Goal: Find contact information: Find contact information

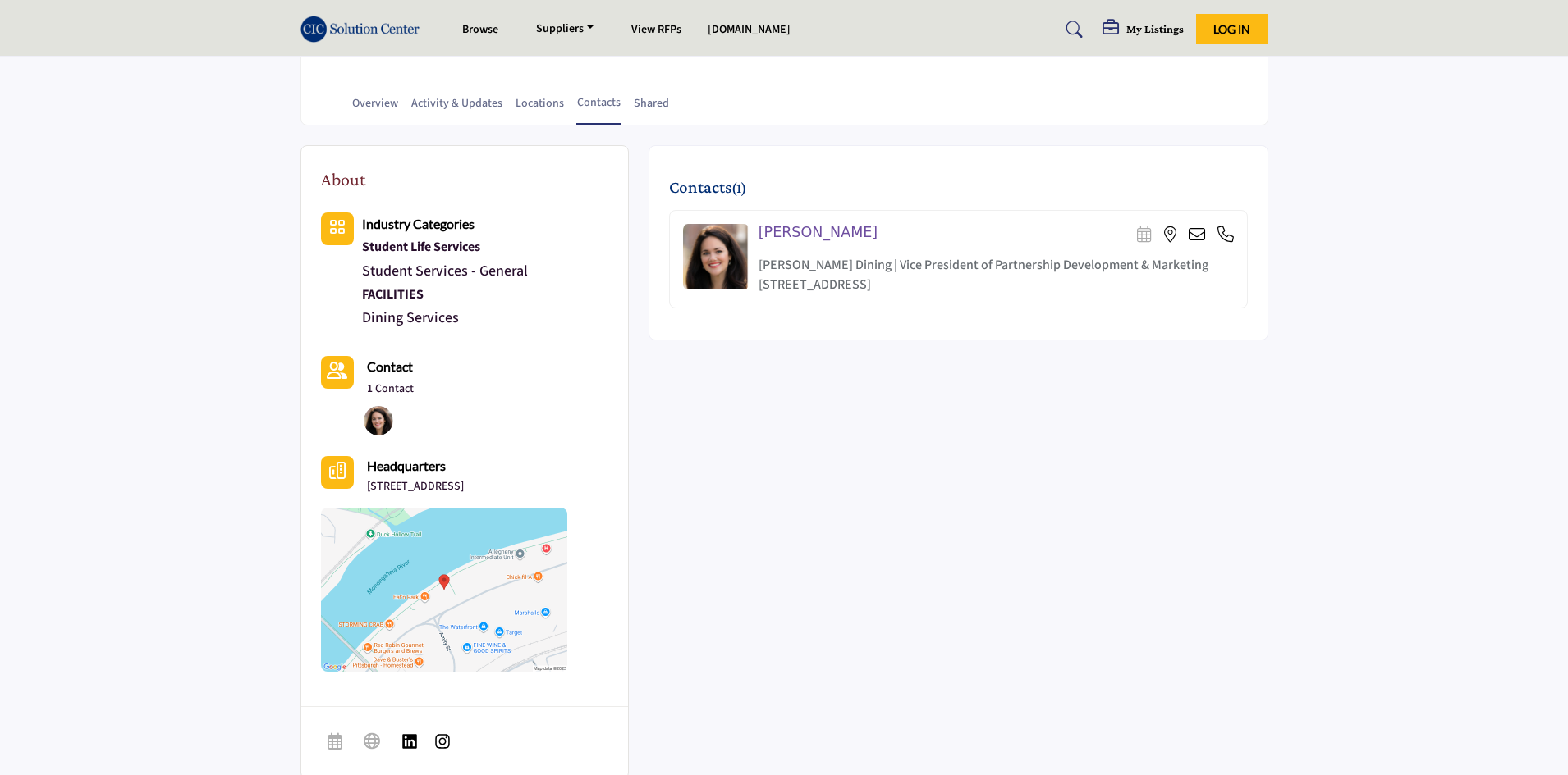
scroll to position [183, 0]
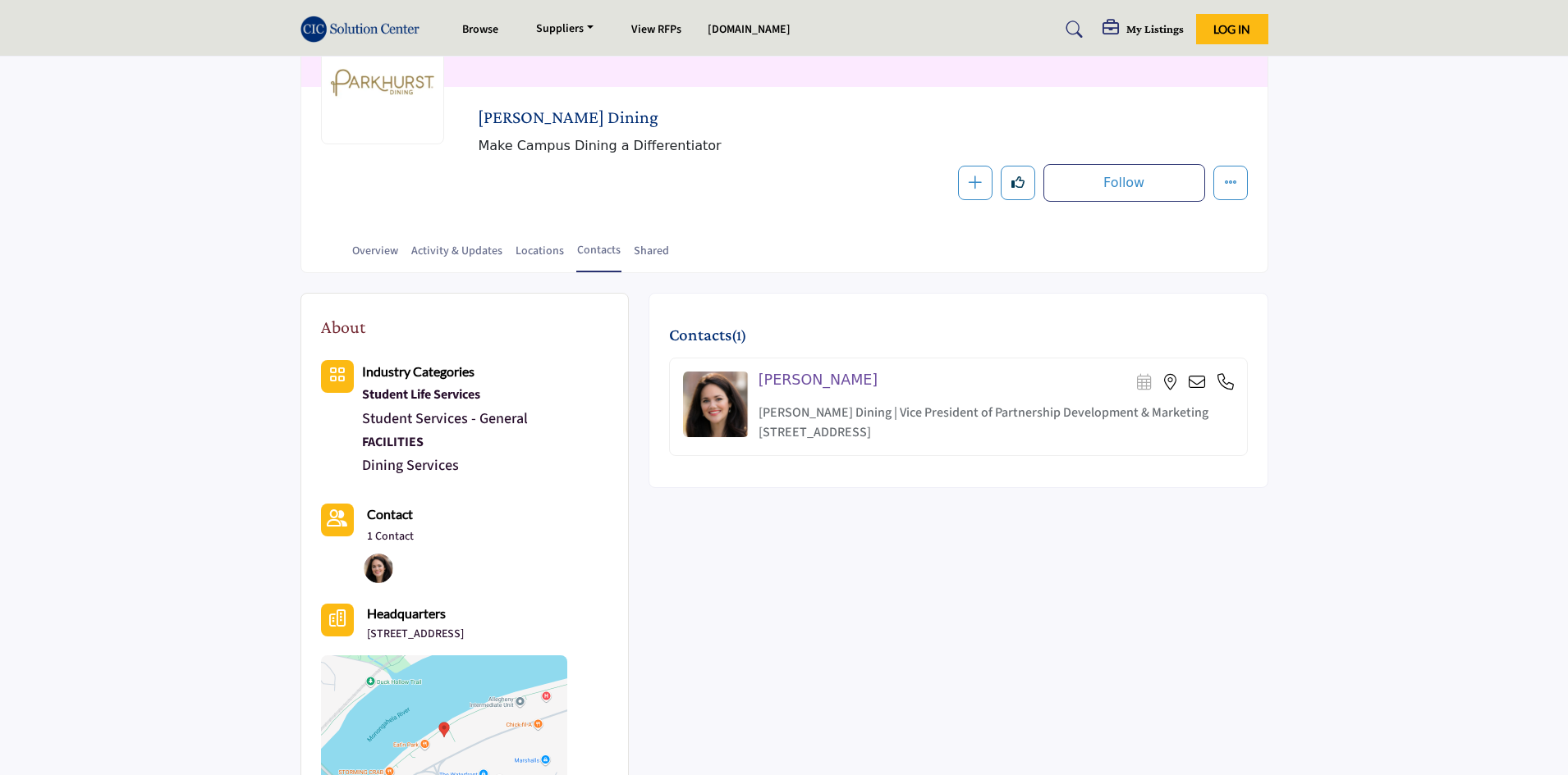
click at [1201, 383] on icon at bounding box center [1196, 382] width 16 height 16
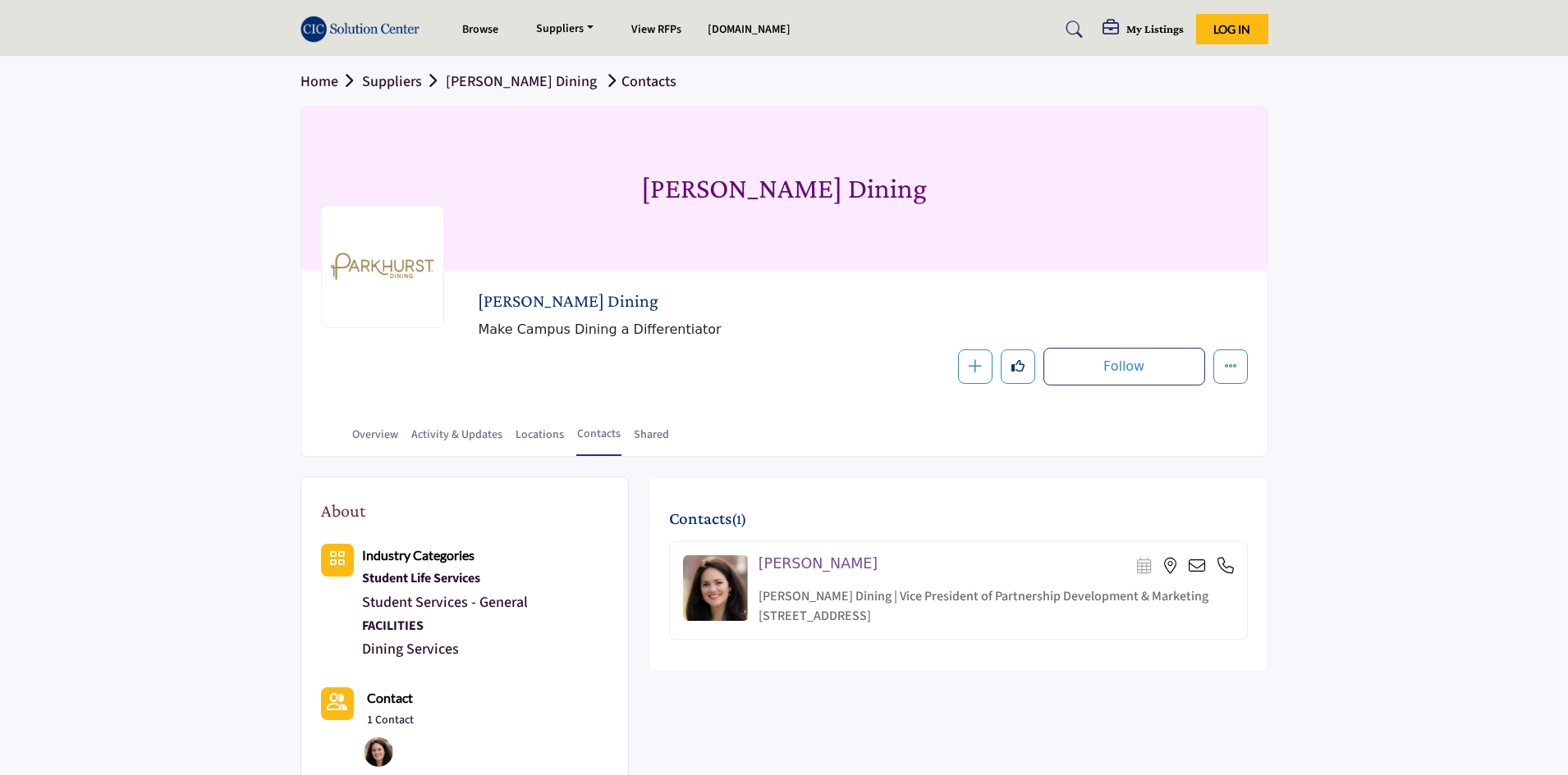
scroll to position [118, 0]
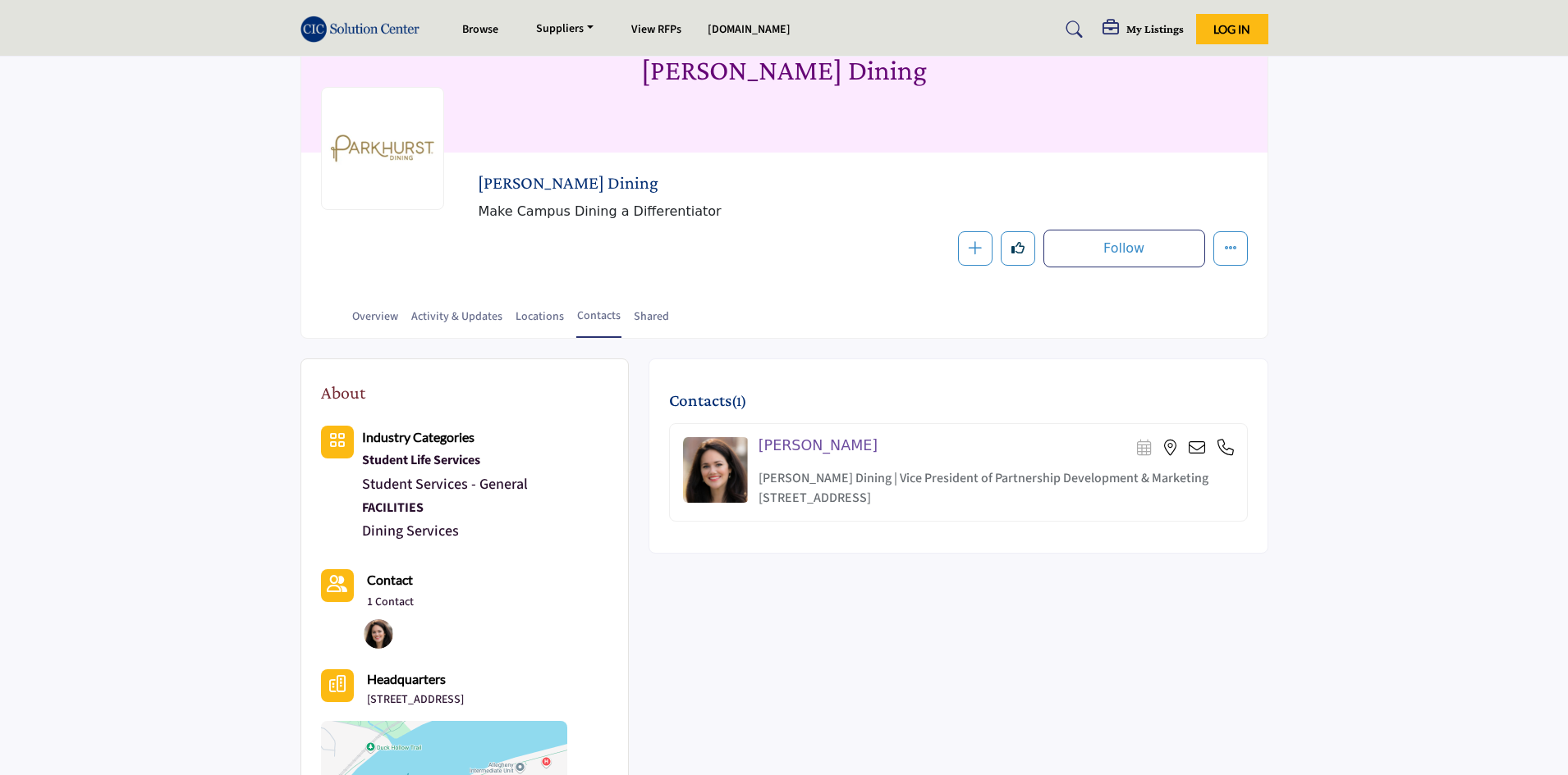
click at [785, 445] on h4 "[PERSON_NAME]" at bounding box center [817, 446] width 119 height 17
click at [727, 464] on img at bounding box center [715, 470] width 66 height 66
drag, startPoint x: 1196, startPoint y: 455, endPoint x: 1192, endPoint y: 445, distance: 10.8
drag, startPoint x: 1192, startPoint y: 447, endPoint x: 1190, endPoint y: 462, distance: 15.1
click at [1190, 462] on div "[PERSON_NAME] Scheduler URL is currently unavailable for this contact." at bounding box center [995, 472] width 475 height 70
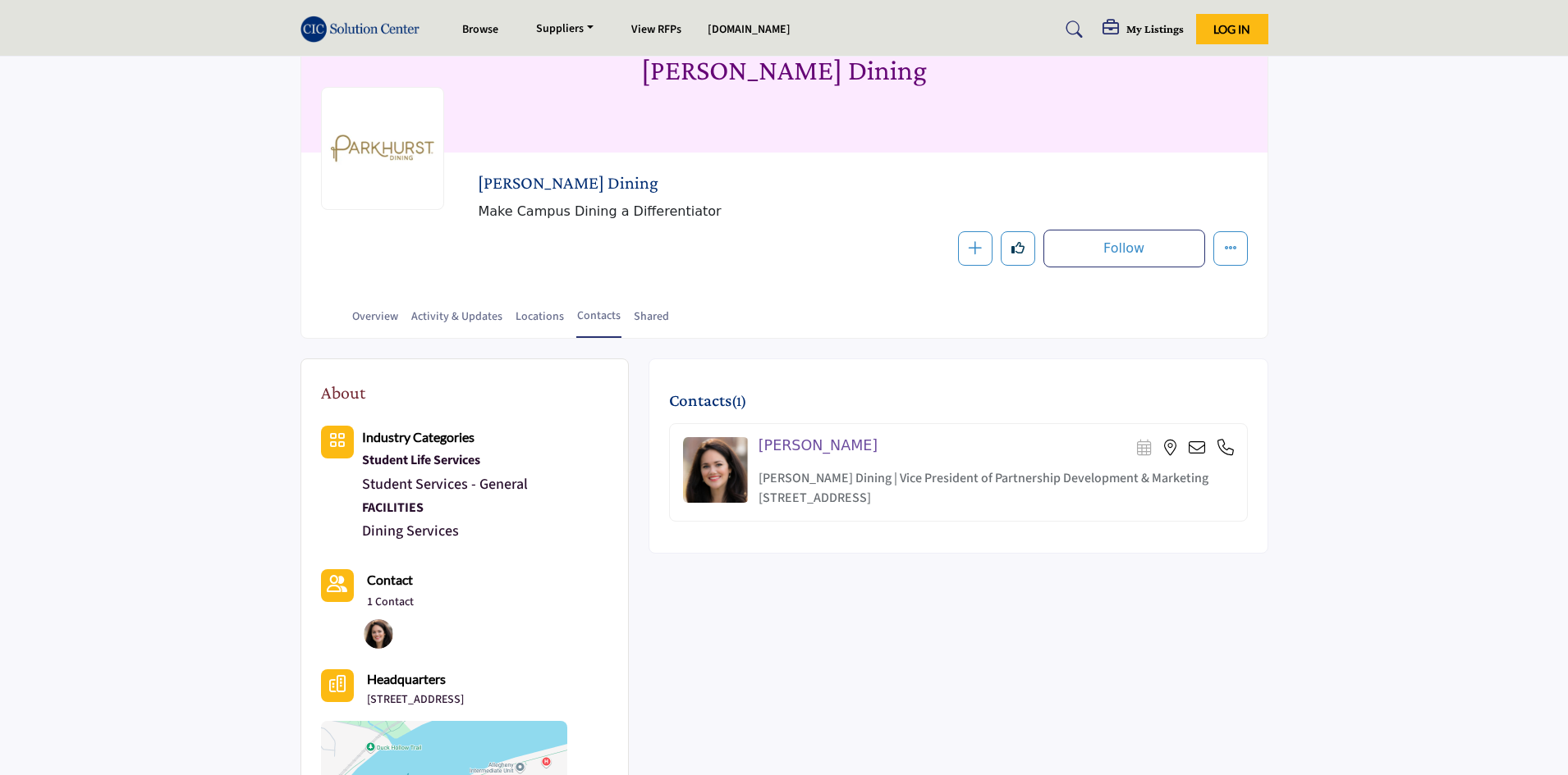
scroll to position [0, 0]
